Goal: Navigation & Orientation: Find specific page/section

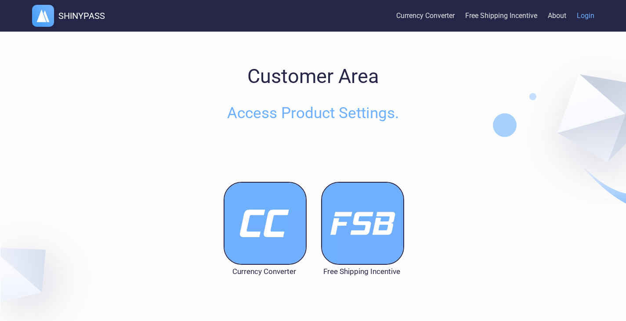
click at [276, 211] on img at bounding box center [265, 223] width 83 height 83
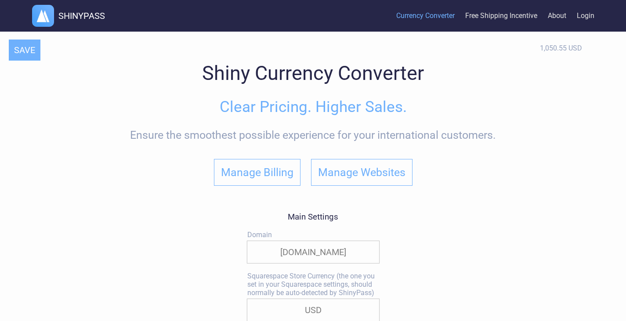
select select "true"
select select "|"
select select
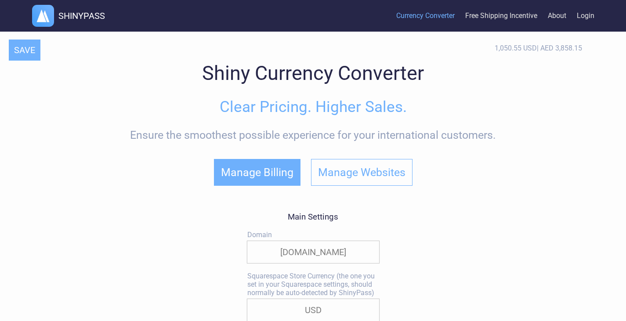
click at [265, 178] on button "Manage Billing" at bounding box center [257, 172] width 87 height 27
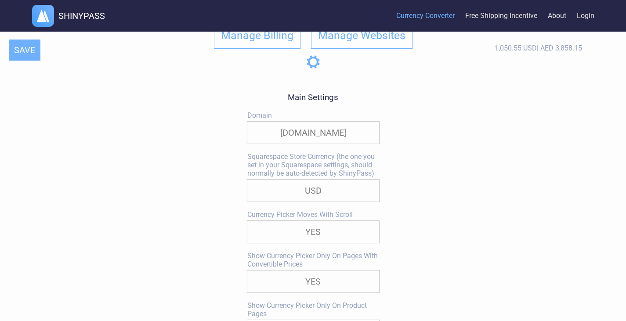
scroll to position [105, 0]
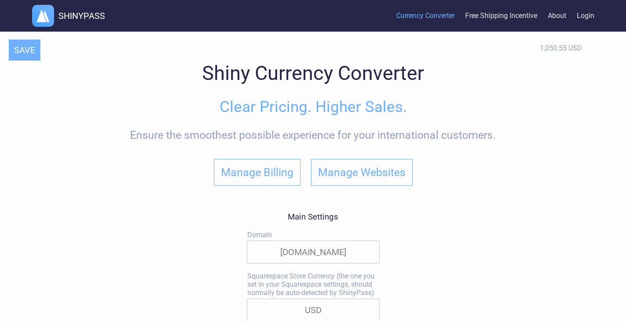
select select "true"
select select "|"
select select
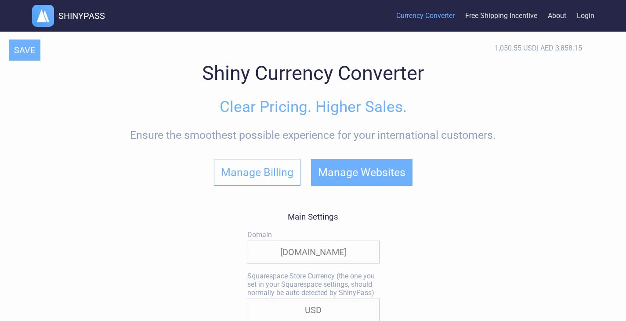
click at [371, 182] on button "Manage Websites" at bounding box center [361, 172] width 101 height 27
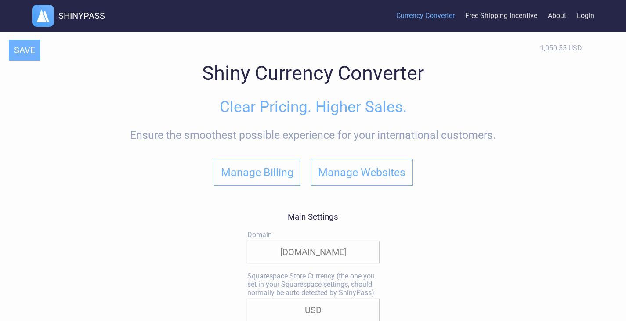
select select "true"
select select "|"
select select
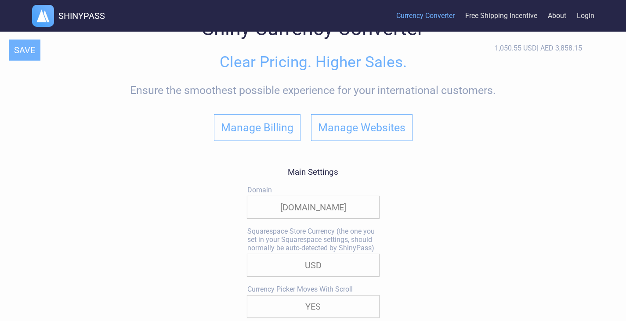
scroll to position [46, 0]
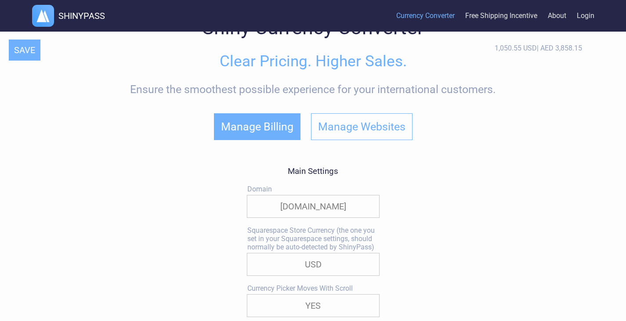
click at [266, 140] on button "Manage Billing" at bounding box center [257, 126] width 87 height 27
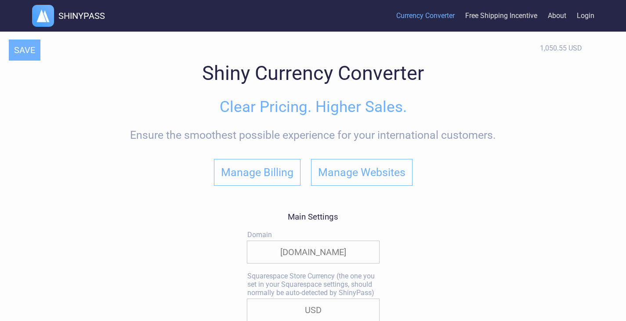
select select "true"
select select "|"
select select
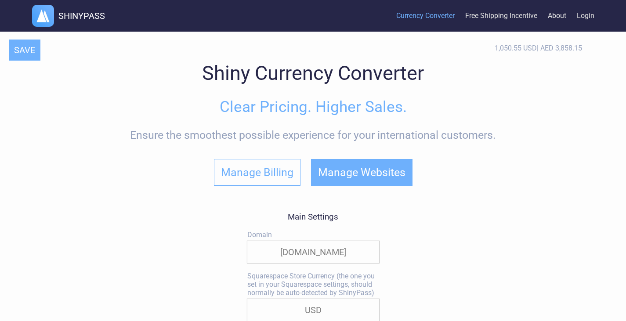
click at [342, 177] on button "Manage Websites" at bounding box center [361, 172] width 101 height 27
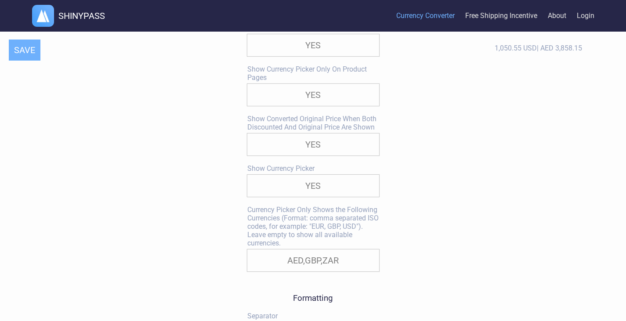
scroll to position [408, 0]
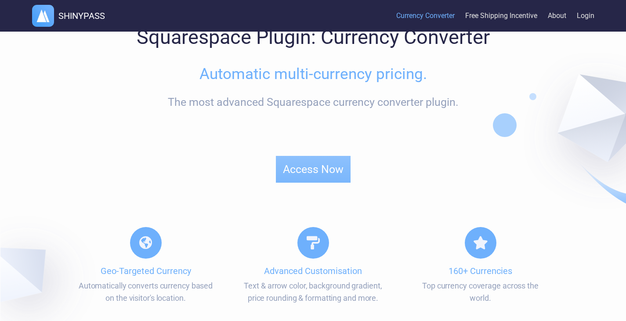
click at [278, 171] on div at bounding box center [205, 169] width 143 height 154
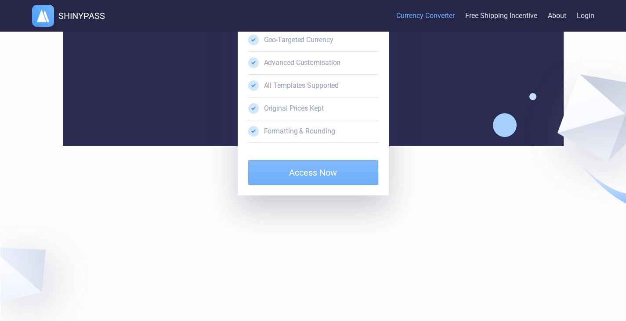
scroll to position [2105, 0]
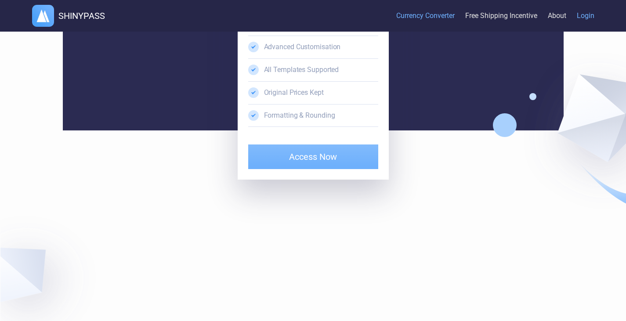
click at [587, 11] on link "Login" at bounding box center [586, 16] width 18 height 27
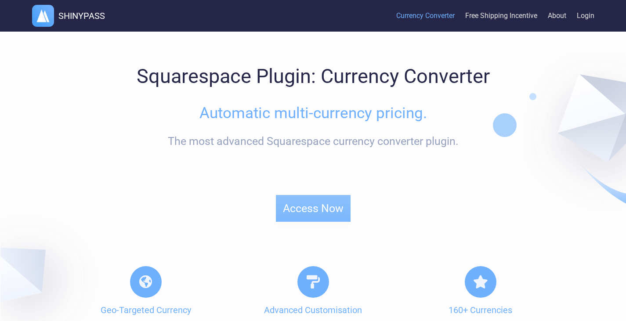
click at [448, 15] on link "Currency Converter" at bounding box center [425, 16] width 58 height 27
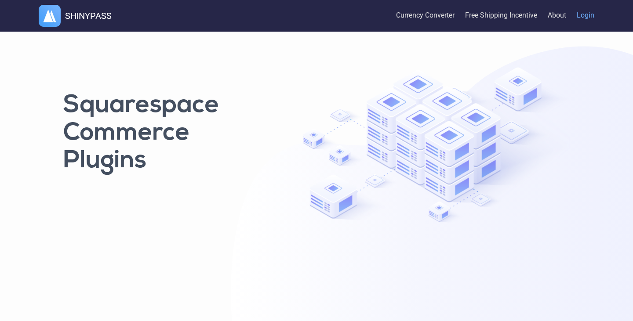
click at [581, 12] on link "Login" at bounding box center [585, 15] width 18 height 29
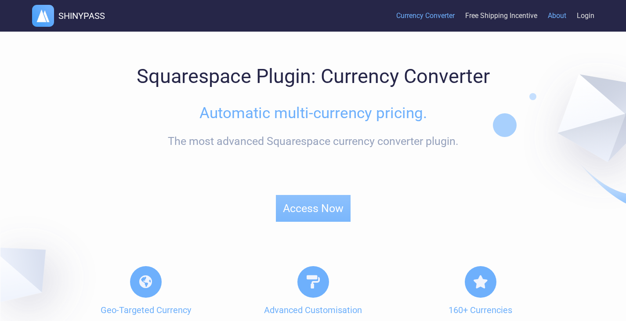
click at [563, 14] on link "About" at bounding box center [557, 16] width 18 height 27
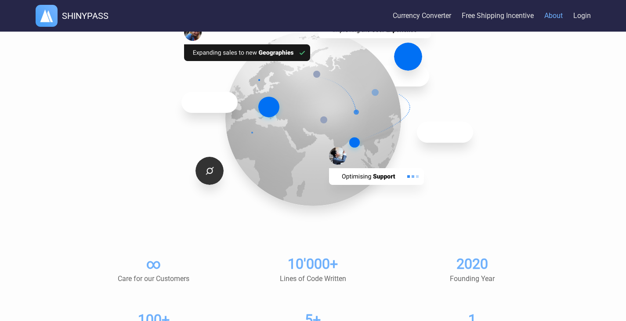
scroll to position [524, 0]
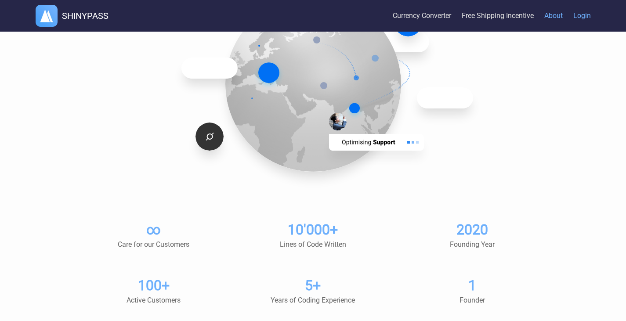
click at [574, 15] on link "Login" at bounding box center [582, 16] width 18 height 27
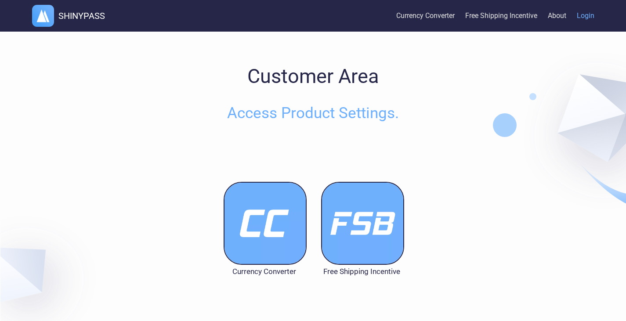
click at [274, 250] on img at bounding box center [265, 223] width 83 height 83
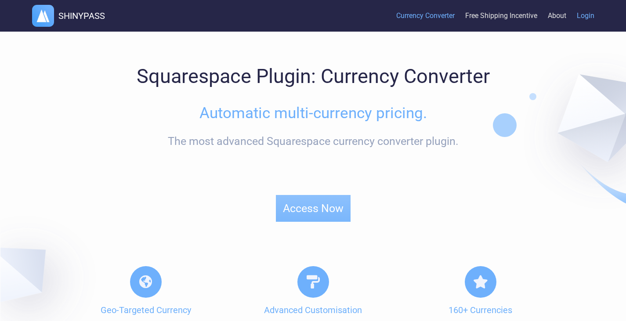
click at [585, 11] on link "Login" at bounding box center [586, 16] width 18 height 27
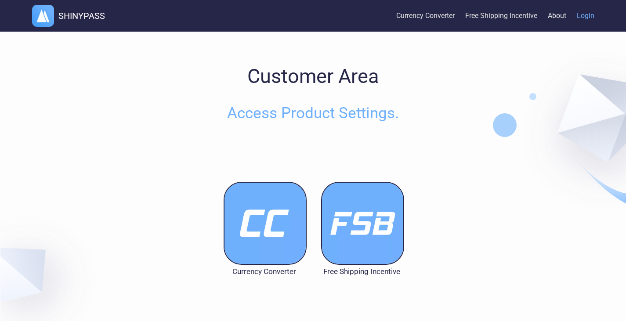
click at [348, 238] on img at bounding box center [362, 223] width 83 height 83
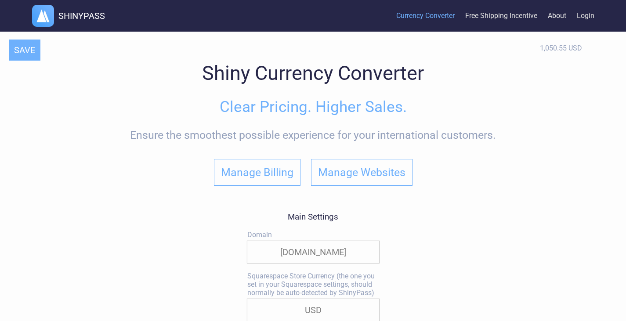
select select "true"
select select "|"
select select
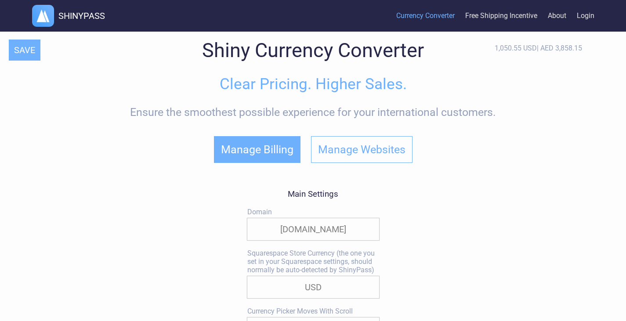
click at [285, 159] on button "Manage Billing" at bounding box center [257, 149] width 87 height 27
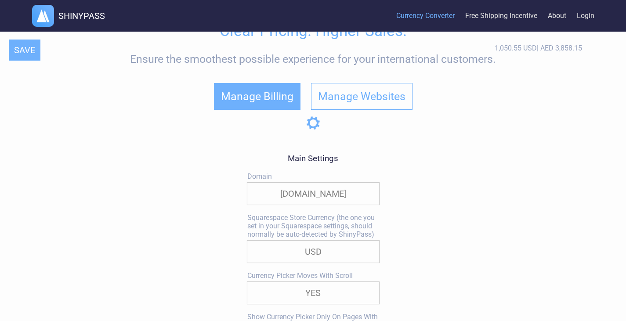
scroll to position [97, 0]
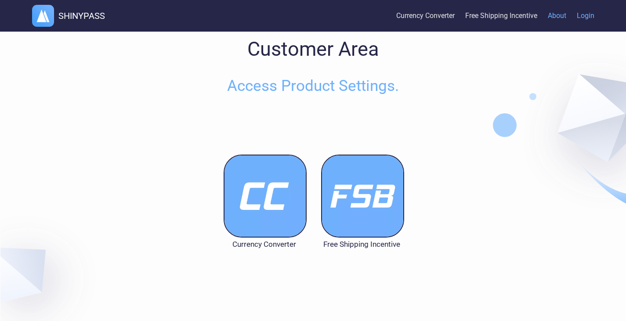
click at [552, 17] on link "About" at bounding box center [557, 16] width 18 height 27
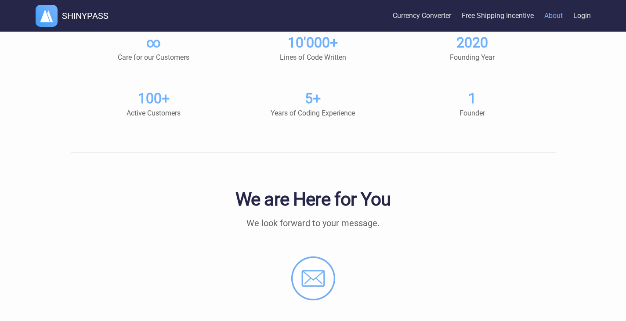
scroll to position [698, 0]
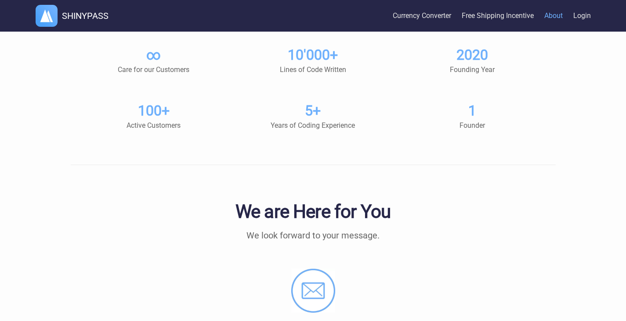
click at [314, 296] on img at bounding box center [313, 291] width 44 height 44
